Goal: Task Accomplishment & Management: Manage account settings

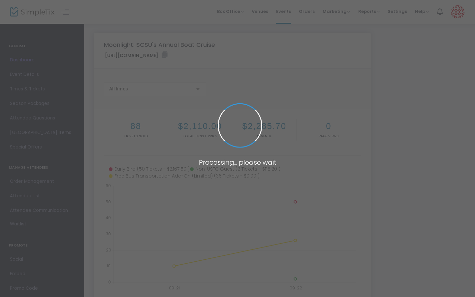
type input "[URL][DOMAIN_NAME]"
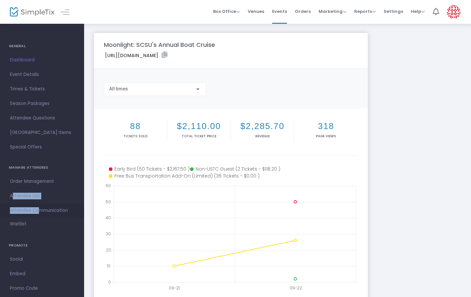
drag, startPoint x: 32, startPoint y: 189, endPoint x: 35, endPoint y: 204, distance: 14.7
click at [35, 204] on ul "GENERAL Dashboard Event Details Times & Tickets Season Packages Season Packages…" at bounding box center [42, 171] width 84 height 297
click at [96, 182] on m-panel-content "88 Tickets sold $2,110.00 Total Ticket Price $2,285.70 Revenue 318 Page Views […" at bounding box center [231, 204] width 274 height 191
click at [42, 201] on link "Attendee List" at bounding box center [42, 196] width 84 height 15
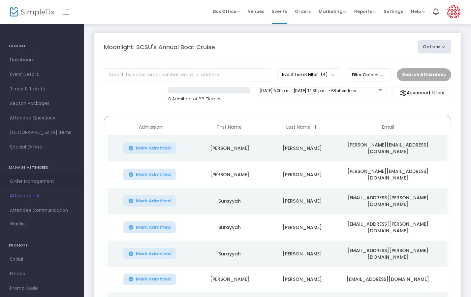
click at [42, 178] on span "Order Management" at bounding box center [42, 181] width 64 height 9
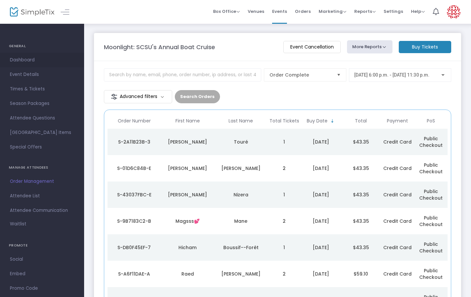
click at [42, 60] on span "Dashboard" at bounding box center [42, 60] width 64 height 9
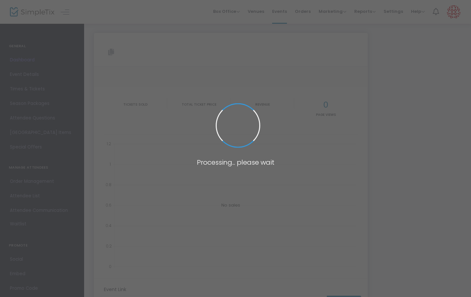
type input "[URL][DOMAIN_NAME]"
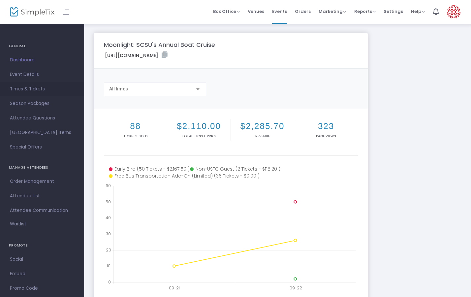
click at [42, 91] on span "Times & Tickets" at bounding box center [42, 89] width 64 height 9
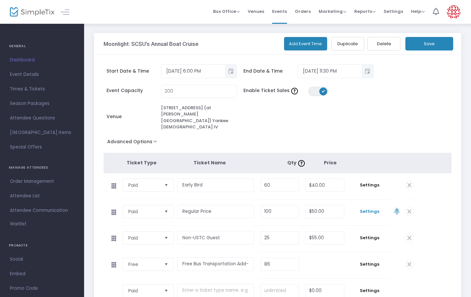
click at [377, 208] on span "Settings" at bounding box center [370, 211] width 38 height 7
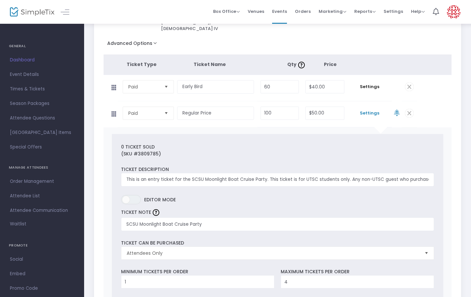
scroll to position [97, 0]
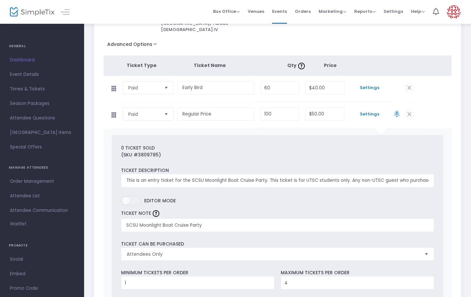
click at [373, 85] on span "Settings" at bounding box center [370, 88] width 38 height 7
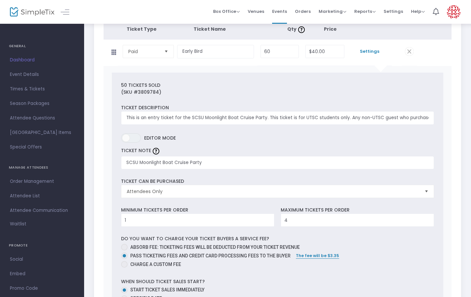
scroll to position [128, 0]
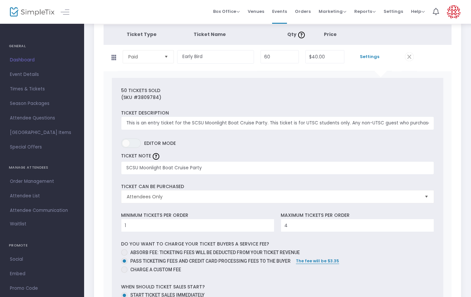
click at [366, 53] on span "Settings" at bounding box center [370, 56] width 38 height 7
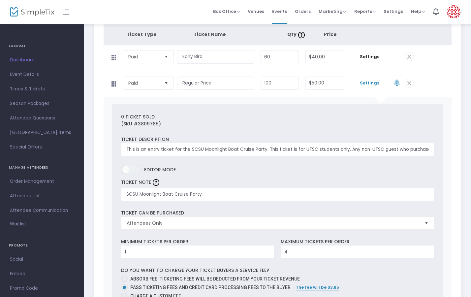
click at [368, 80] on span "Settings" at bounding box center [370, 83] width 38 height 7
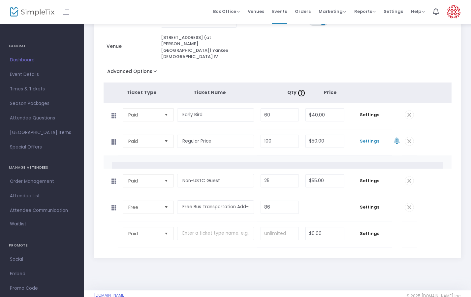
scroll to position [57, 0]
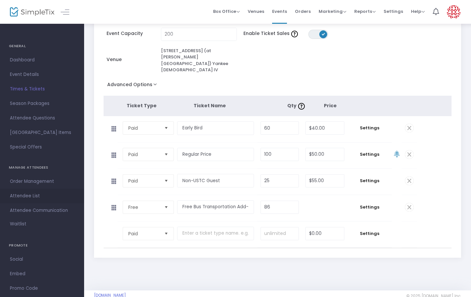
click at [32, 201] on link "Attendee List" at bounding box center [42, 196] width 84 height 15
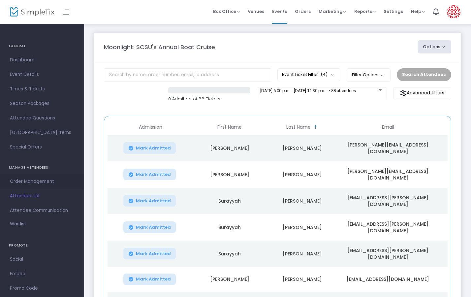
click at [54, 186] on link "Order Management" at bounding box center [42, 181] width 84 height 15
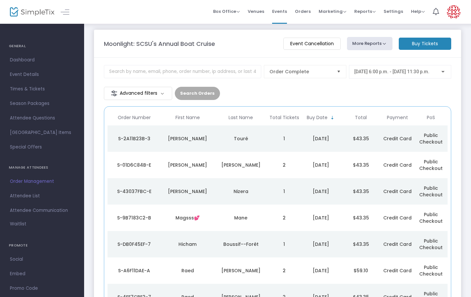
scroll to position [2, 0]
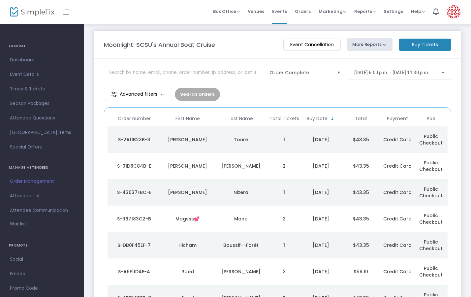
click at [284, 153] on td "2" at bounding box center [284, 166] width 33 height 26
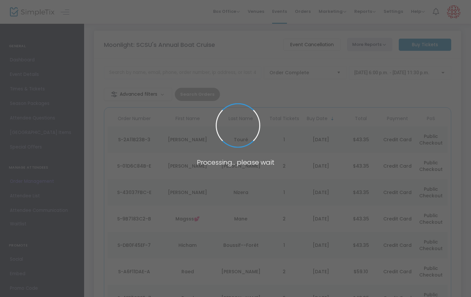
scroll to position [0, 0]
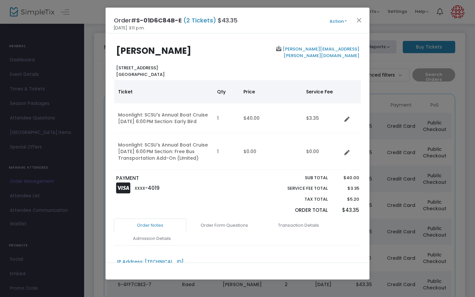
click at [390, 142] on ngb-modal-window "Order# S-01D6C84B-E (2 Tickets) $43.35 [DATE] 3:11 p.m. Action Mark Admitted Ed…" at bounding box center [237, 148] width 475 height 297
click at [362, 19] on button "Close" at bounding box center [359, 20] width 9 height 9
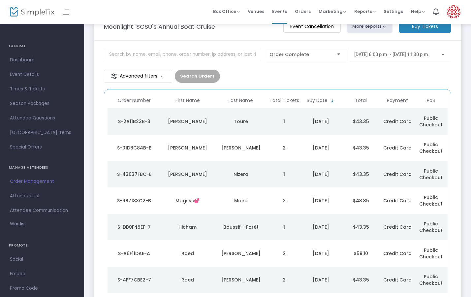
scroll to position [27, 0]
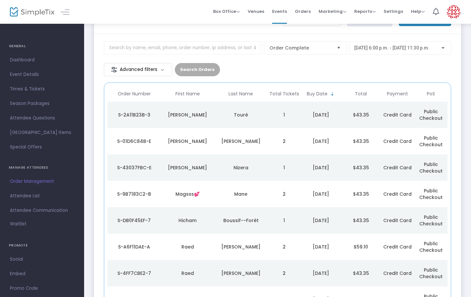
click at [223, 191] on div "Mane" at bounding box center [241, 194] width 50 height 7
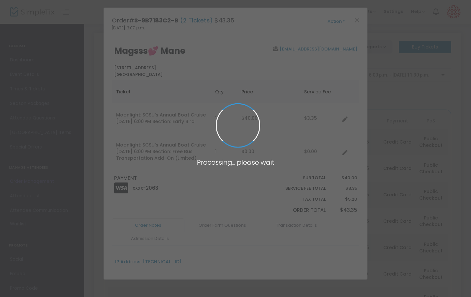
scroll to position [0, 0]
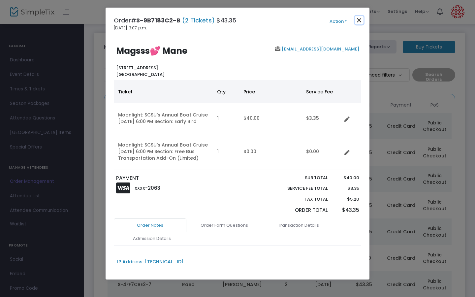
click at [362, 21] on button "Close" at bounding box center [359, 20] width 9 height 9
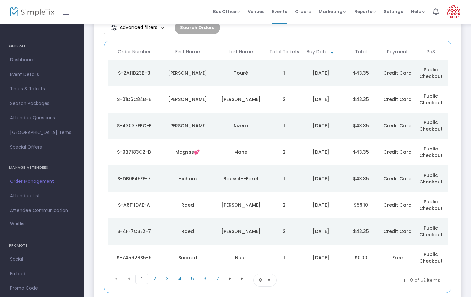
scroll to position [74, 0]
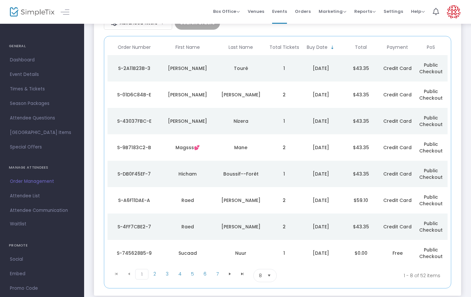
click at [257, 223] on div "[PERSON_NAME]" at bounding box center [241, 226] width 50 height 7
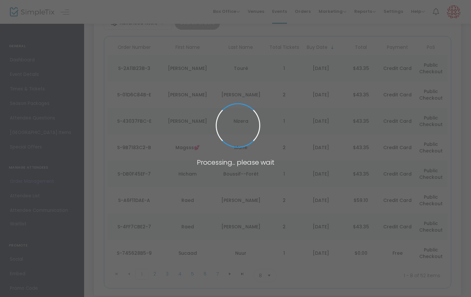
scroll to position [0, 0]
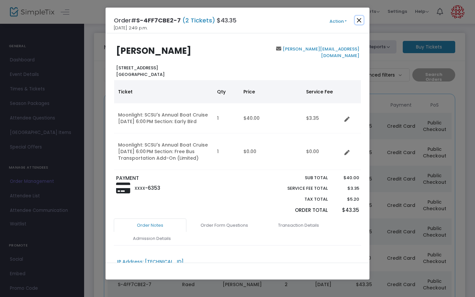
click at [358, 21] on button "Close" at bounding box center [359, 20] width 9 height 9
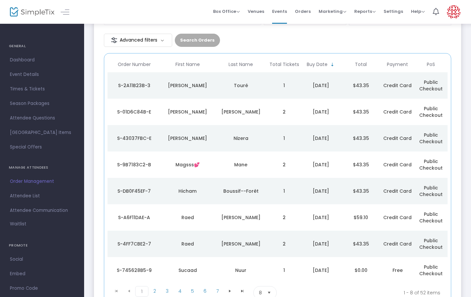
scroll to position [73, 0]
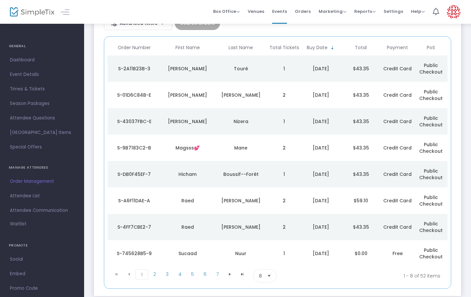
click at [277, 188] on td "2" at bounding box center [284, 201] width 33 height 26
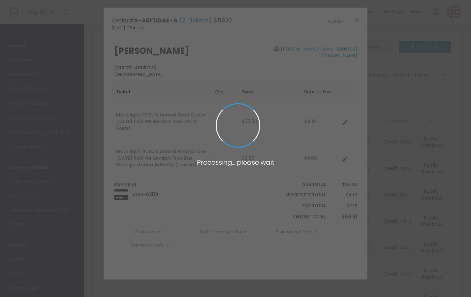
scroll to position [0, 0]
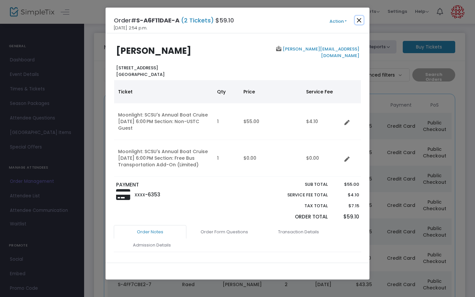
click at [362, 20] on button "Close" at bounding box center [359, 20] width 9 height 9
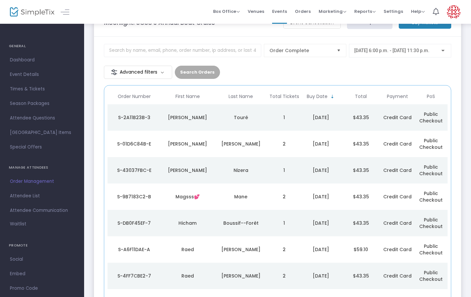
scroll to position [27, 0]
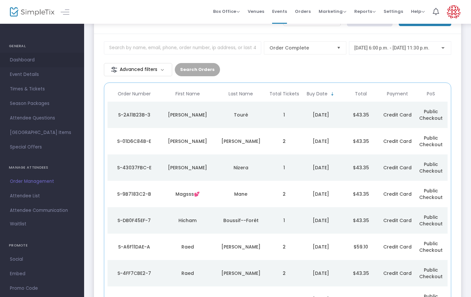
click at [47, 54] on link "Dashboard" at bounding box center [42, 60] width 84 height 15
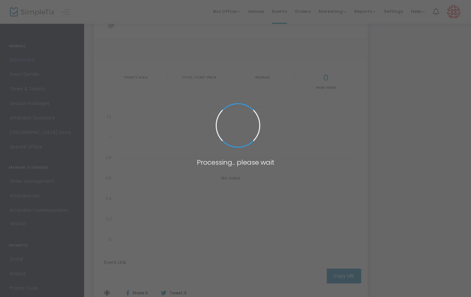
type input "[URL][DOMAIN_NAME]"
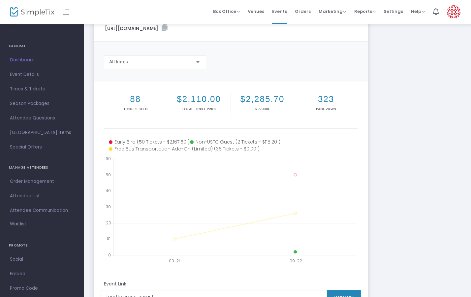
click at [271, 142] on icon at bounding box center [234, 142] width 89 height 7
click at [270, 143] on icon at bounding box center [234, 142] width 89 height 7
